Goal: Navigation & Orientation: Understand site structure

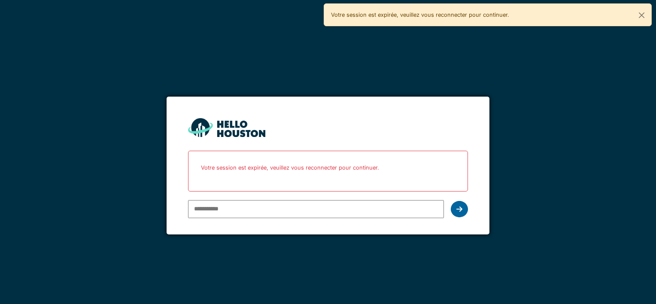
type input "**********"
click at [460, 206] on icon at bounding box center [459, 209] width 6 height 7
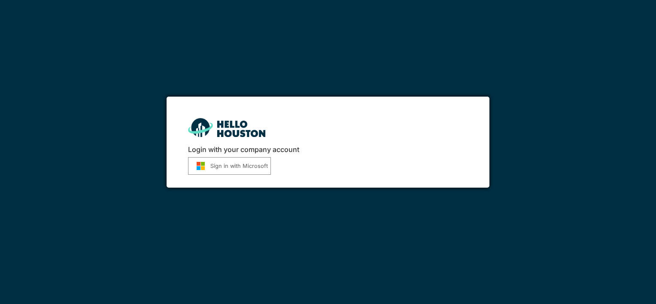
click at [255, 168] on button "Sign in with Microsoft" at bounding box center [229, 166] width 83 height 18
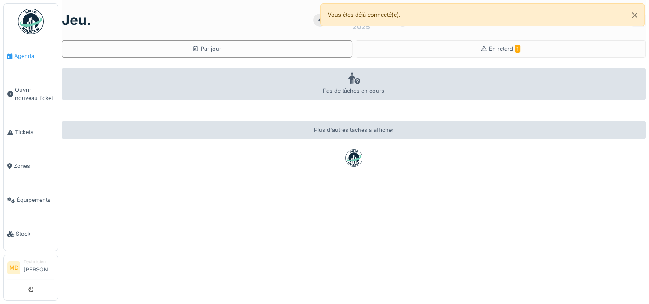
click at [31, 57] on span "Agenda" at bounding box center [34, 56] width 40 height 8
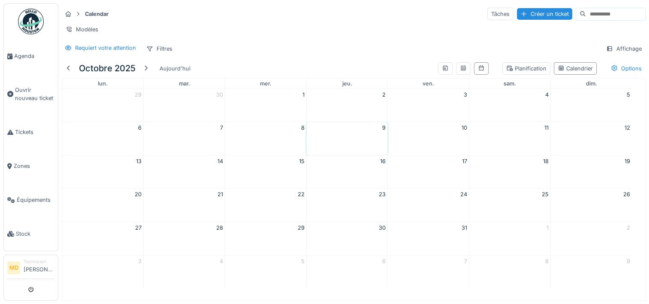
click at [18, 162] on span "Zones" at bounding box center [34, 166] width 41 height 8
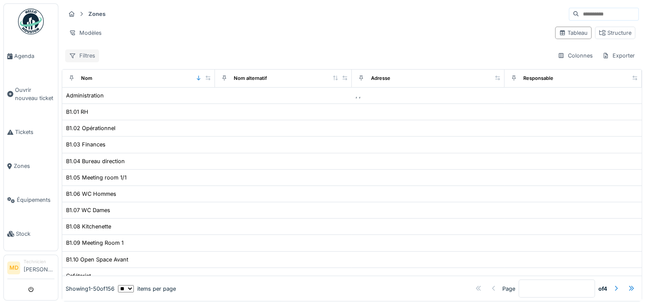
click at [86, 55] on div "Filtres" at bounding box center [82, 55] width 34 height 12
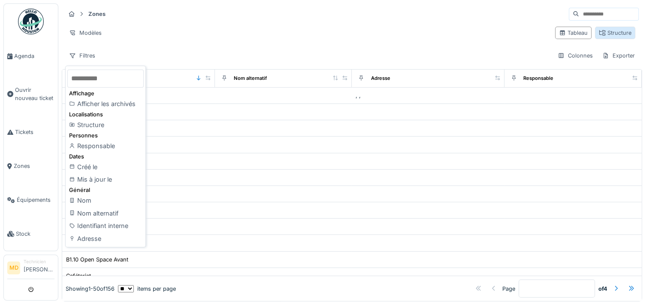
click at [603, 30] on div "Structure" at bounding box center [615, 33] width 33 height 8
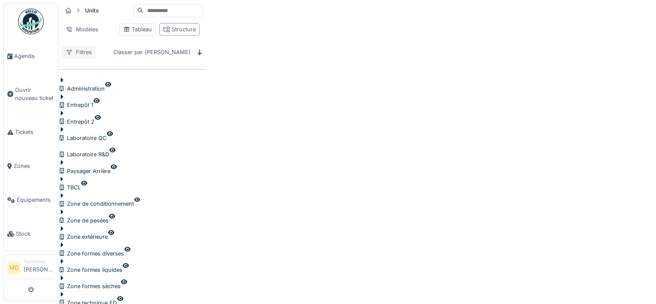
click at [93, 51] on div "Filtres" at bounding box center [79, 52] width 34 height 12
click at [196, 28] on div "Structure" at bounding box center [179, 29] width 33 height 8
click at [83, 53] on div "Filtres" at bounding box center [79, 52] width 34 height 12
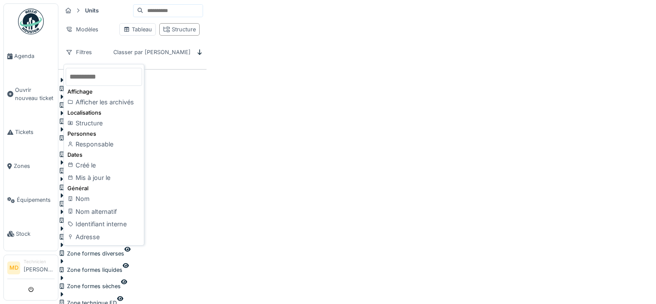
click at [104, 75] on input "text" at bounding box center [104, 77] width 76 height 18
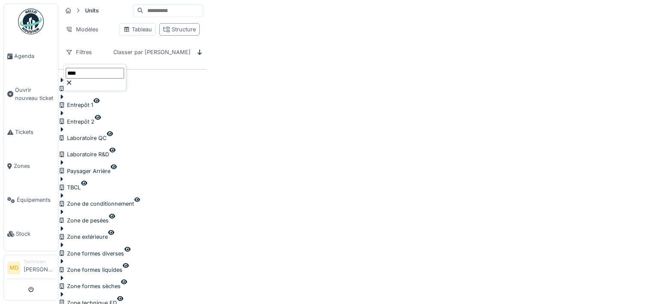
type input "****"
click at [73, 80] on icon at bounding box center [69, 83] width 7 height 6
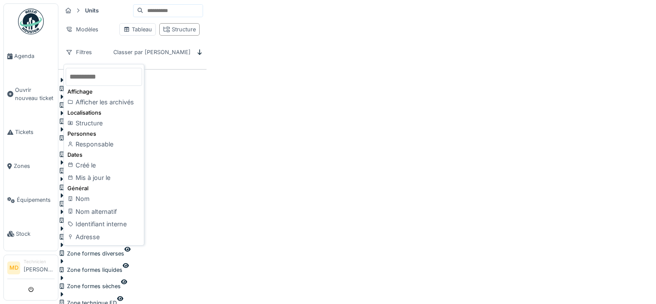
click at [105, 91] on div "Administration" at bounding box center [81, 89] width 46 height 8
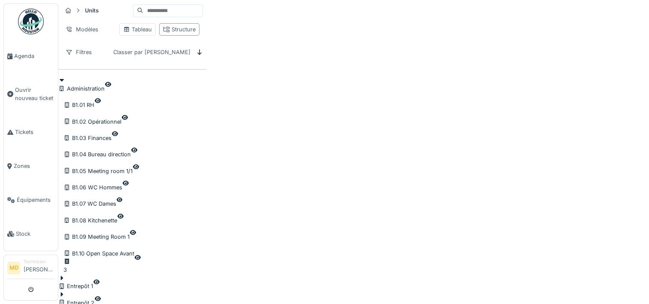
click at [105, 91] on div "Administration" at bounding box center [81, 89] width 46 height 8
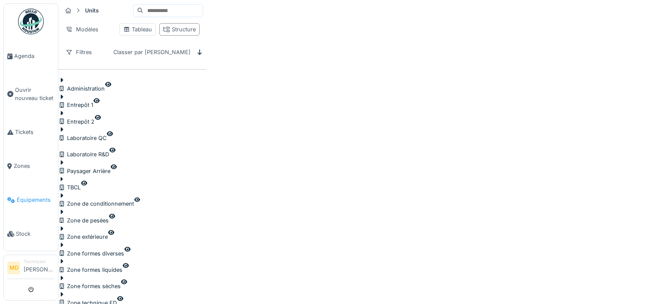
click at [23, 196] on span "Équipements" at bounding box center [36, 200] width 38 height 8
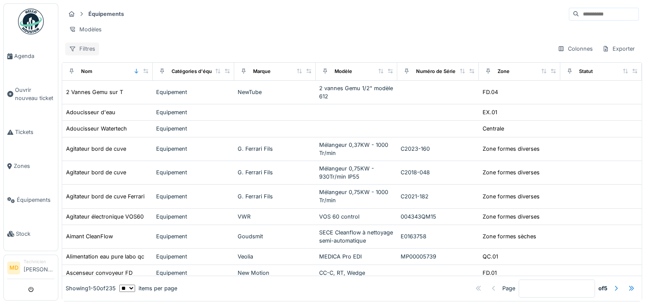
click at [89, 51] on div "Filtres" at bounding box center [82, 48] width 34 height 12
click at [15, 164] on span "Zones" at bounding box center [34, 166] width 41 height 8
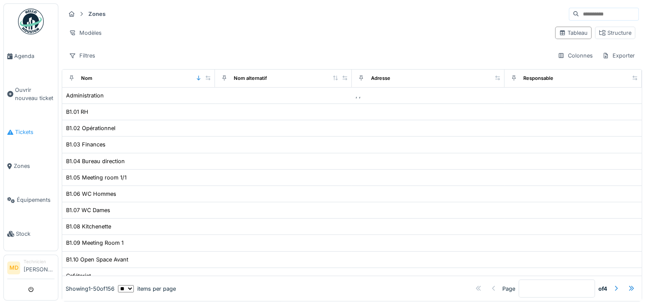
click at [19, 132] on span "Tickets" at bounding box center [34, 132] width 39 height 8
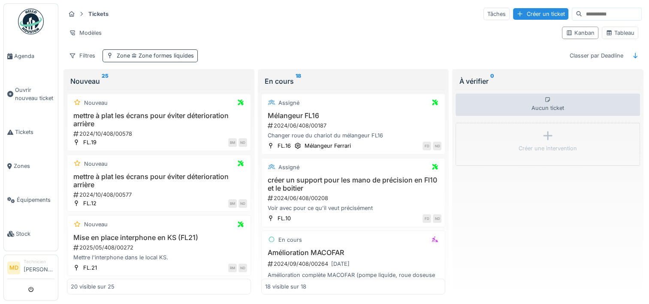
click at [158, 55] on span "Zone formes liquides" at bounding box center [162, 55] width 64 height 6
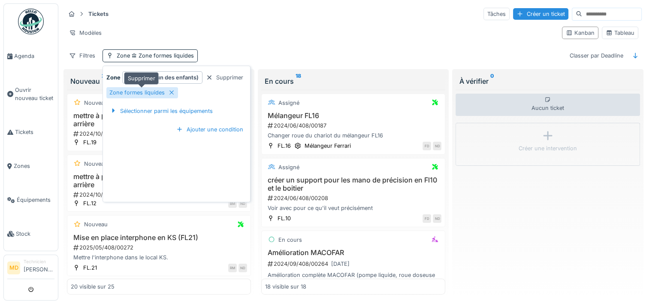
click at [171, 94] on icon at bounding box center [171, 93] width 7 height 6
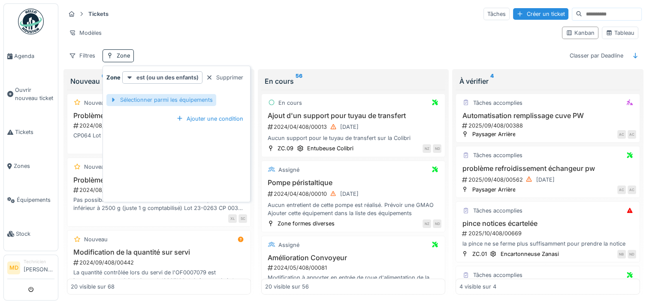
click at [182, 103] on div "Sélectionner parmi les équipements" at bounding box center [161, 100] width 110 height 12
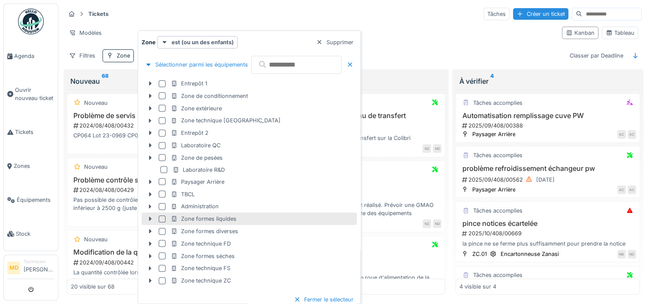
click at [163, 218] on div at bounding box center [162, 218] width 7 height 7
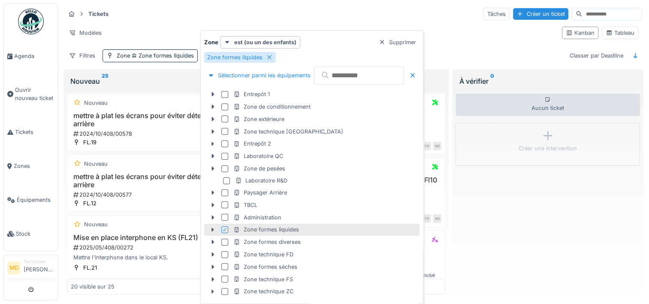
click at [352, 9] on div "Tickets Tâches Créer un ticket" at bounding box center [353, 14] width 577 height 14
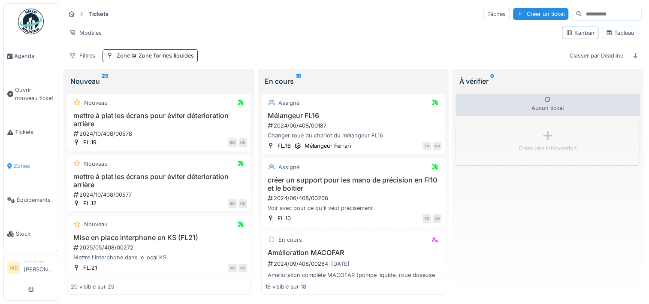
click at [23, 163] on span "Zones" at bounding box center [34, 166] width 41 height 8
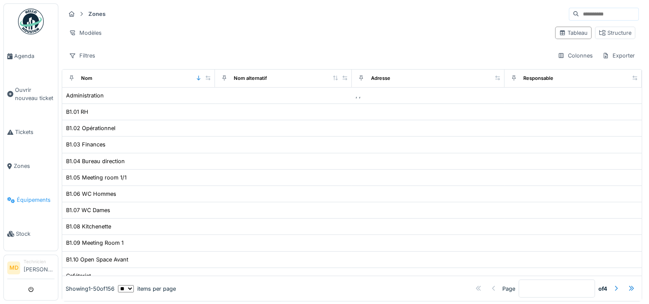
click at [23, 196] on span "Équipements" at bounding box center [36, 200] width 38 height 8
